Goal: Navigation & Orientation: Find specific page/section

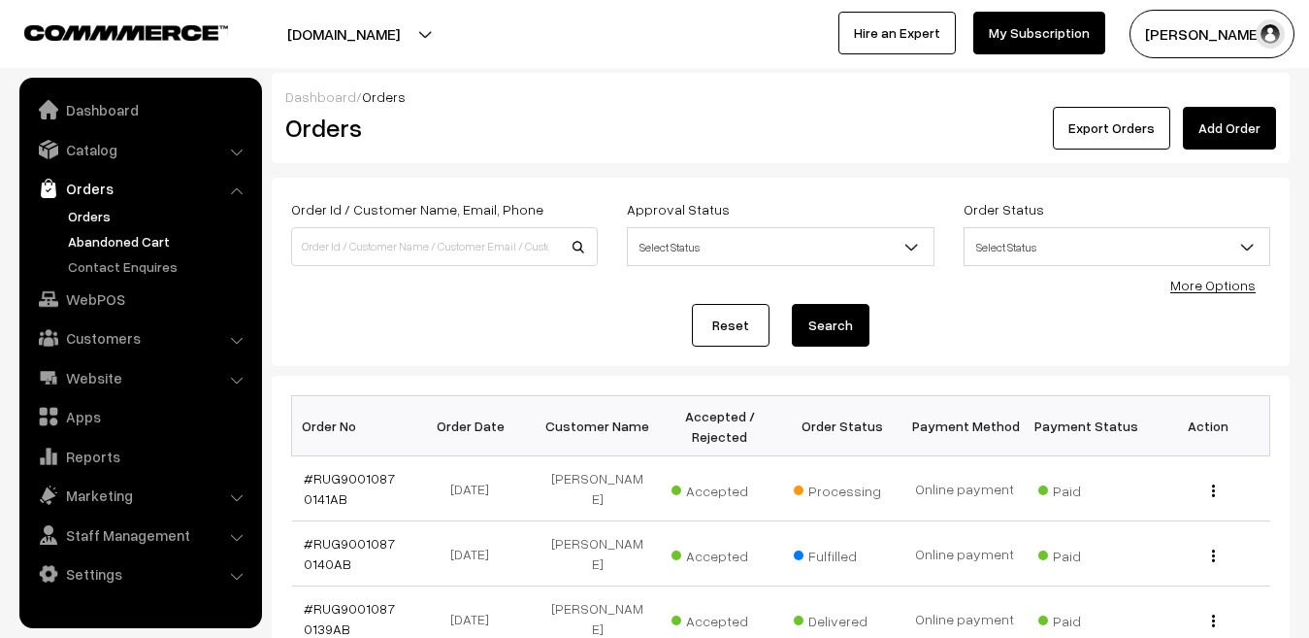
click at [107, 241] on link "Abandoned Cart" at bounding box center [159, 241] width 192 height 20
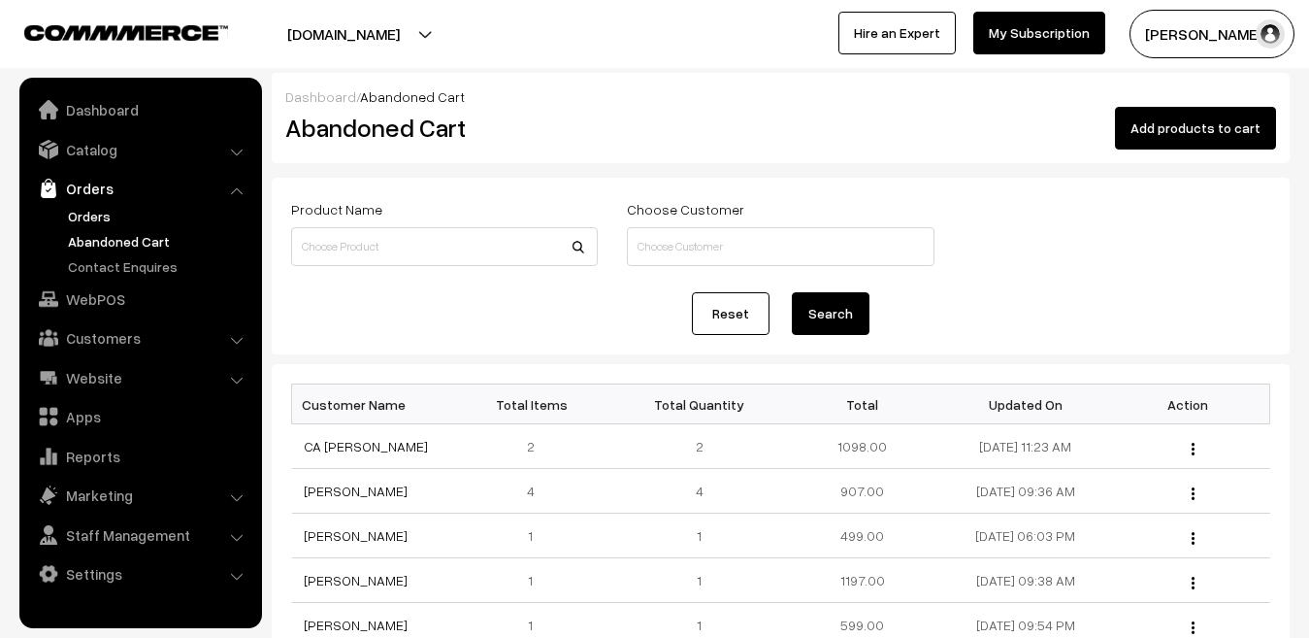
click at [93, 223] on link "Orders" at bounding box center [159, 216] width 192 height 20
